Goal: Find specific page/section: Find specific page/section

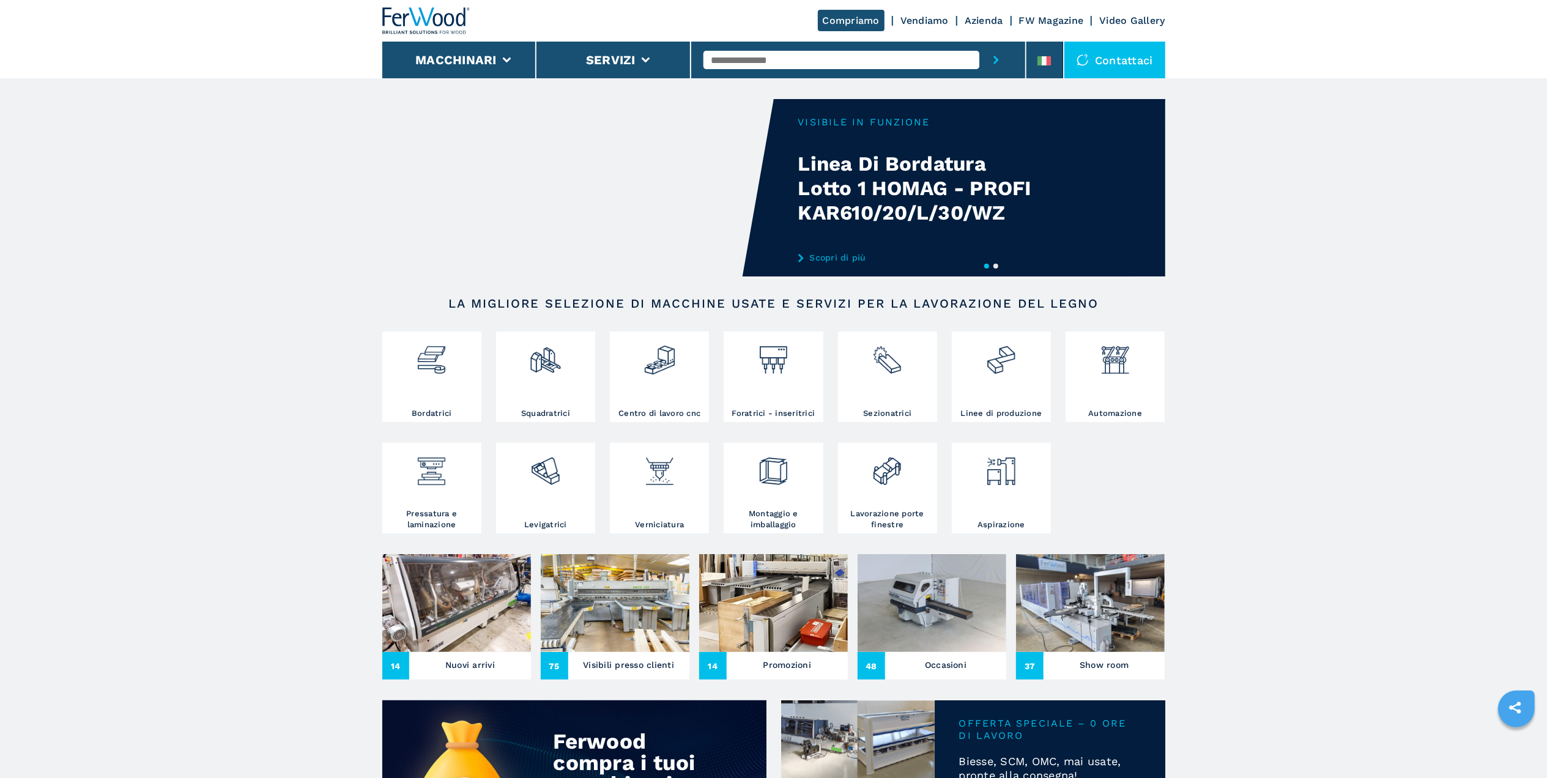
click at [979, 25] on link "Azienda" at bounding box center [983, 21] width 39 height 12
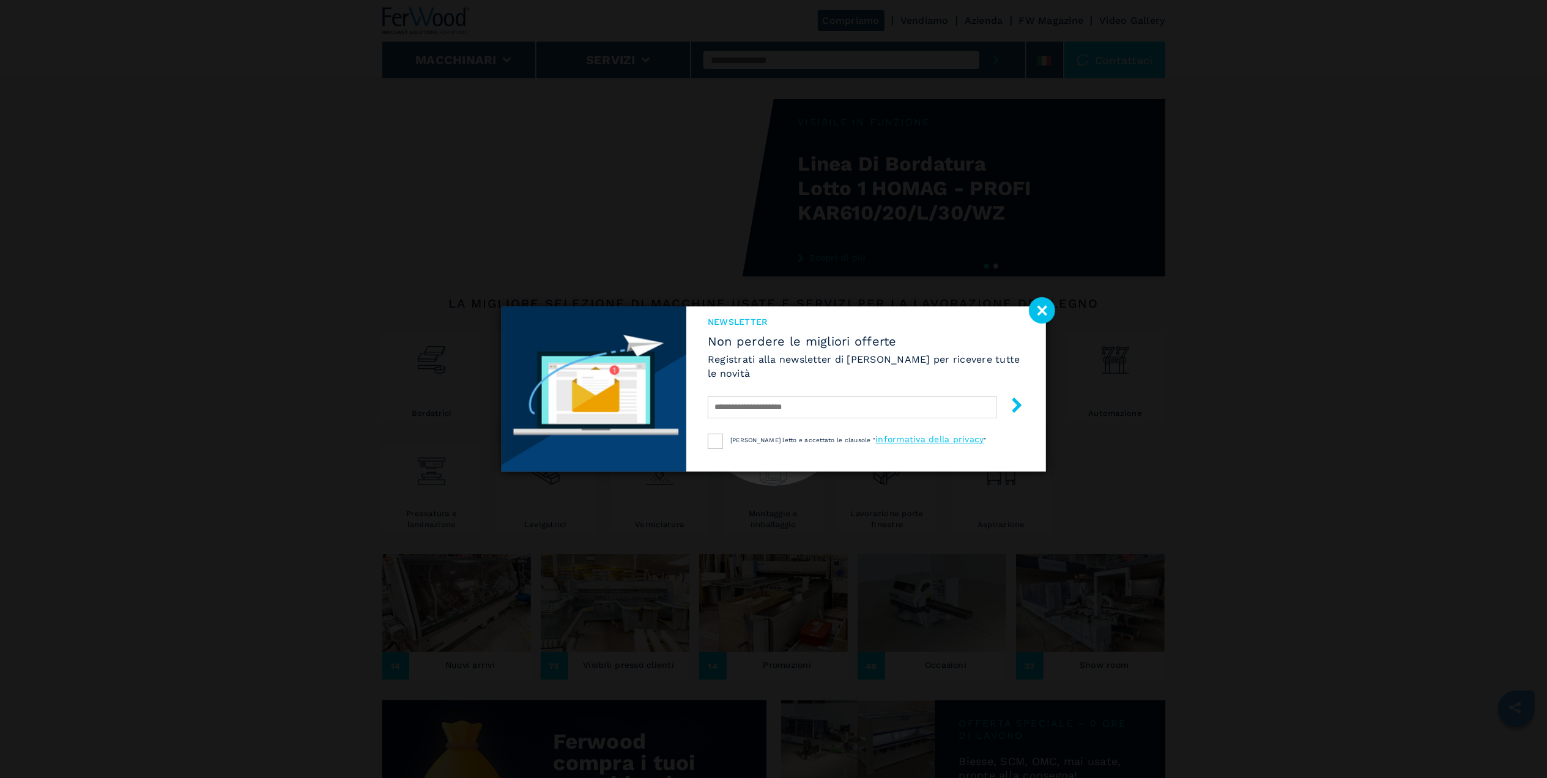
click at [1040, 313] on image at bounding box center [1042, 310] width 26 height 26
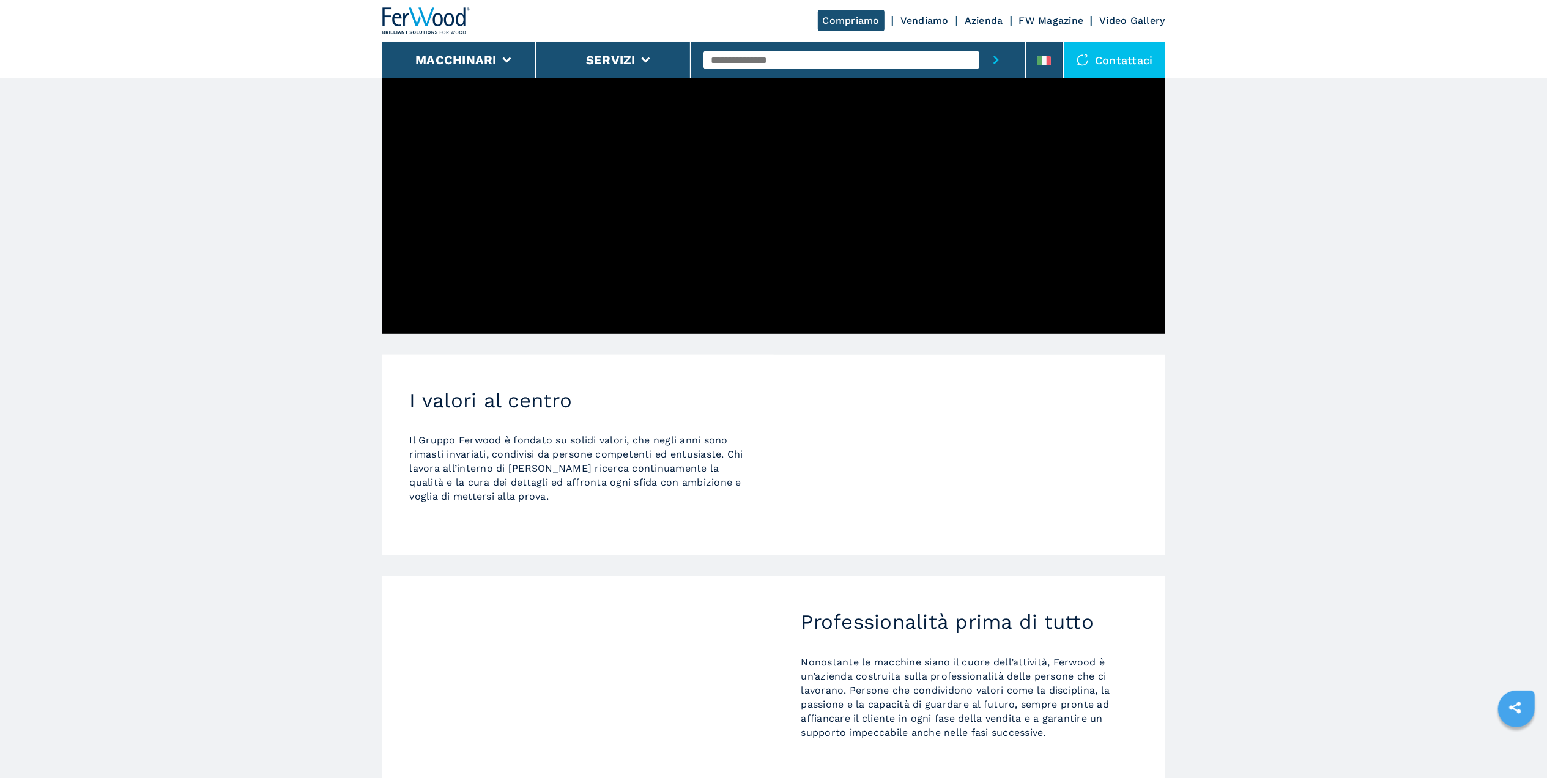
scroll to position [338, 0]
